Goal: Find specific page/section: Find specific page/section

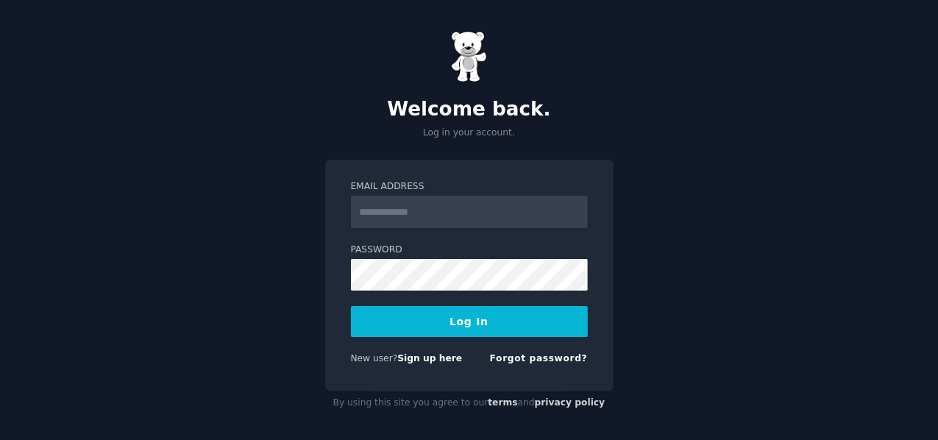
click at [491, 217] on input "Email Address" at bounding box center [469, 212] width 237 height 32
click at [490, 205] on input "**********" at bounding box center [469, 212] width 237 height 32
type input "*"
type input "**********"
click at [461, 318] on button "Log In" at bounding box center [469, 321] width 237 height 31
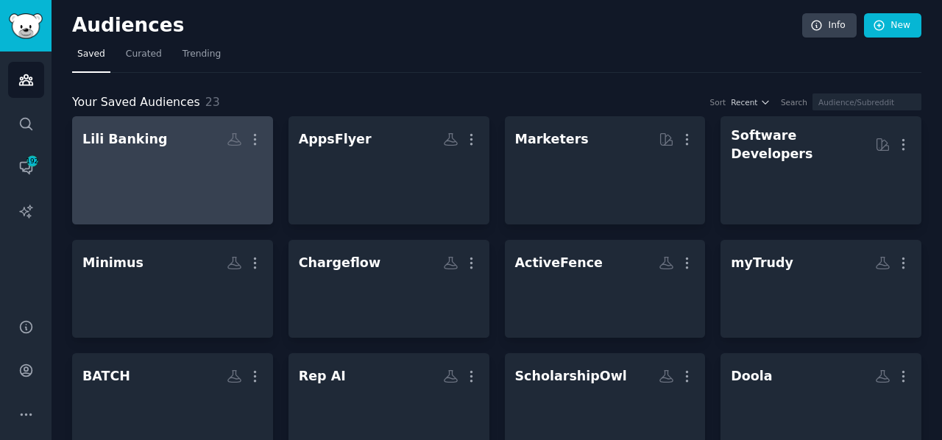
click at [180, 166] on div at bounding box center [172, 177] width 180 height 51
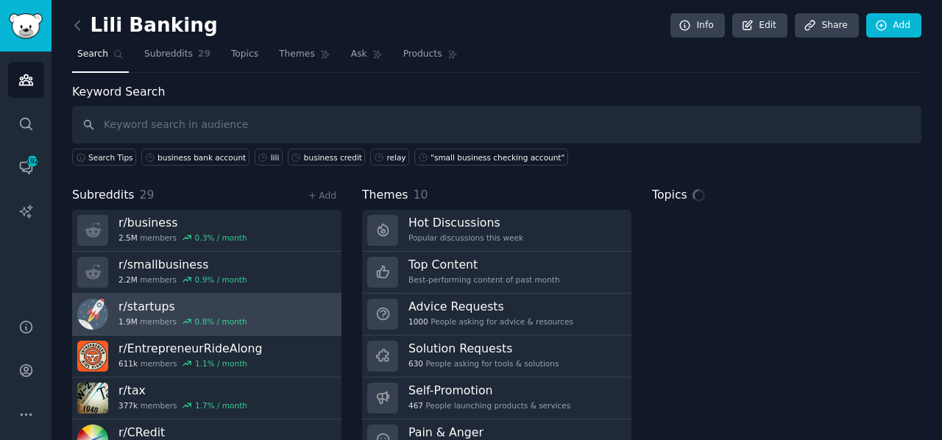
scroll to position [64, 0]
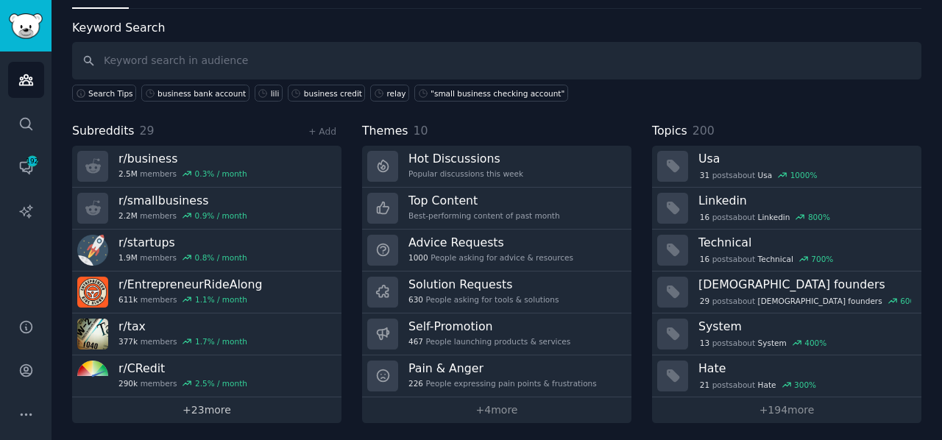
click at [205, 407] on link "+ 23 more" at bounding box center [206, 410] width 269 height 26
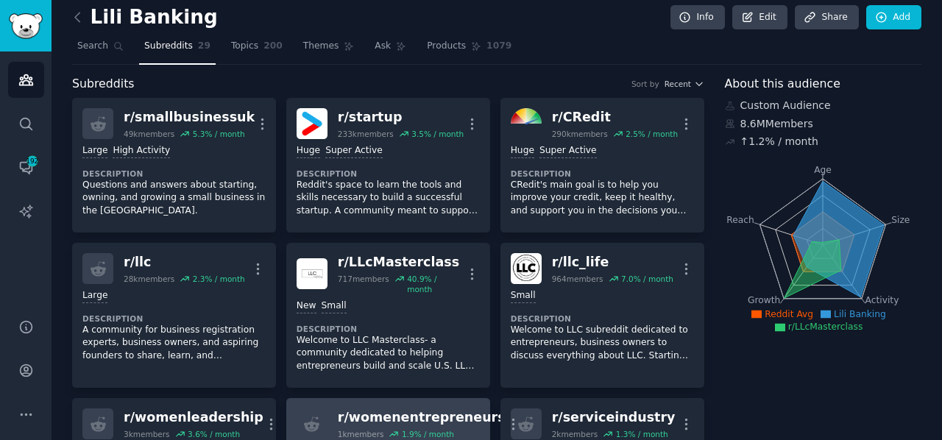
scroll to position [9, 0]
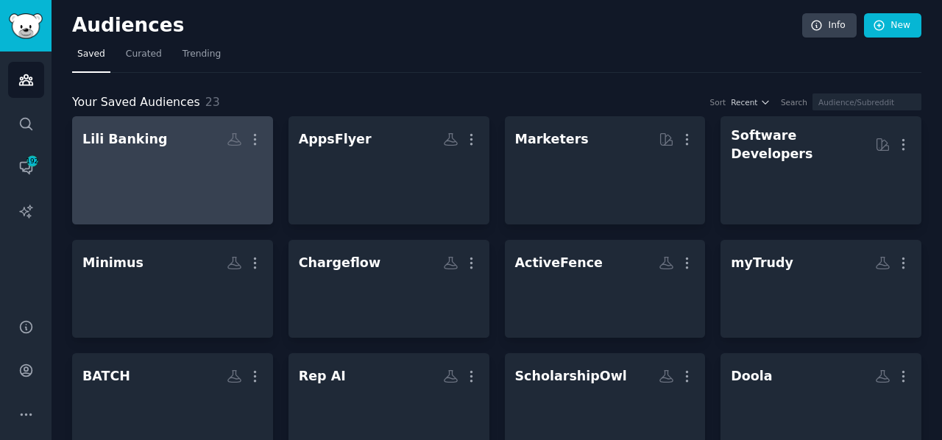
click at [159, 172] on div at bounding box center [172, 177] width 180 height 51
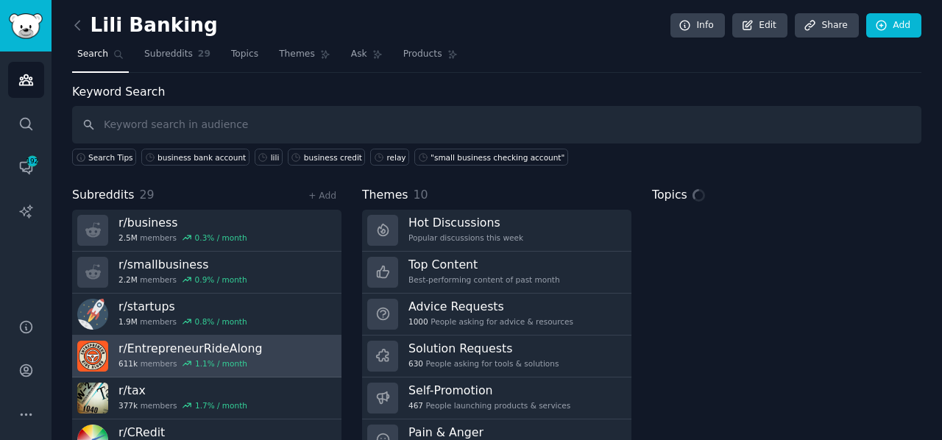
scroll to position [64, 0]
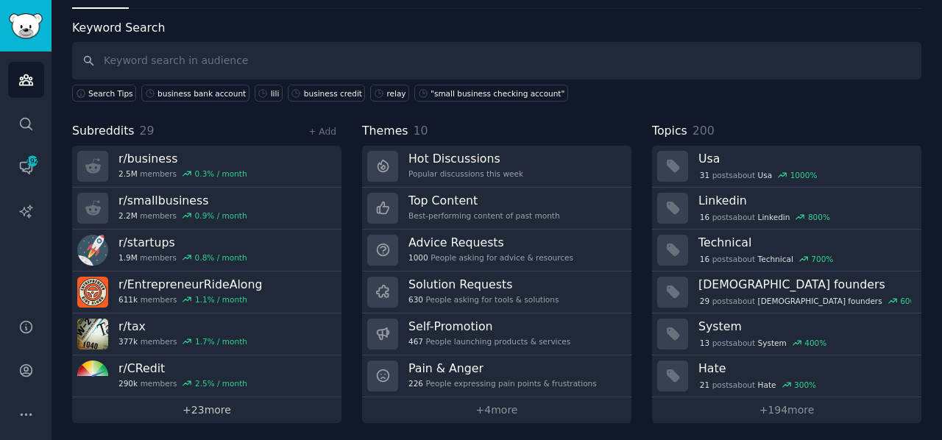
click at [195, 401] on link "+ 23 more" at bounding box center [206, 410] width 269 height 26
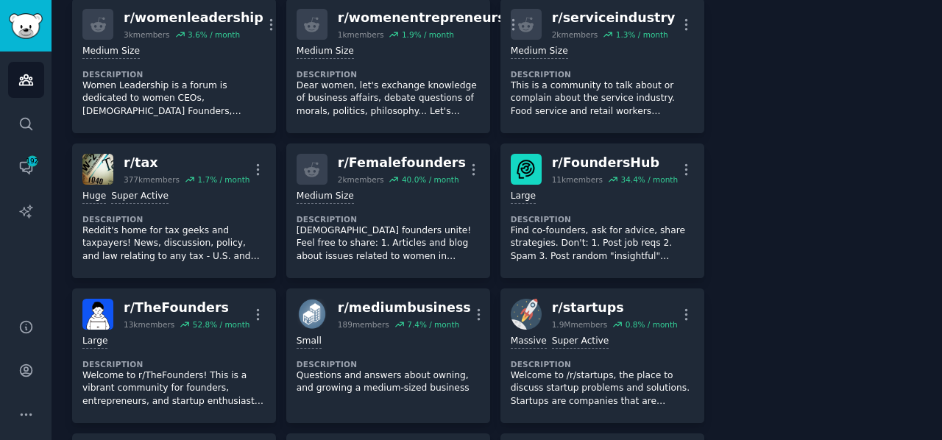
scroll to position [411, 0]
